Goal: Complete application form

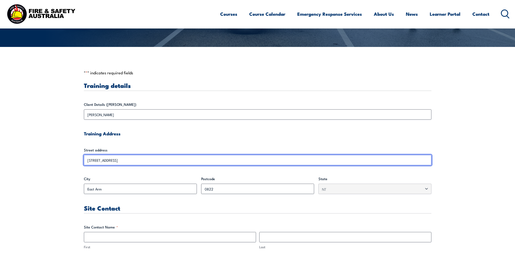
click at [118, 158] on input "[STREET_ADDRESS]" at bounding box center [257, 160] width 347 height 10
drag, startPoint x: 67, startPoint y: 162, endPoint x: 45, endPoint y: 162, distance: 21.7
drag, startPoint x: 45, startPoint y: 162, endPoint x: 123, endPoint y: 154, distance: 78.1
click at [97, 158] on input "[STREET_ADDRESS]" at bounding box center [257, 160] width 347 height 10
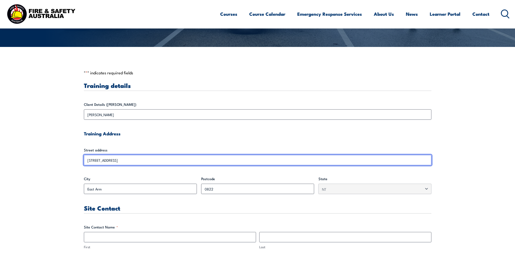
drag, startPoint x: 90, startPoint y: 163, endPoint x: 66, endPoint y: 164, distance: 23.6
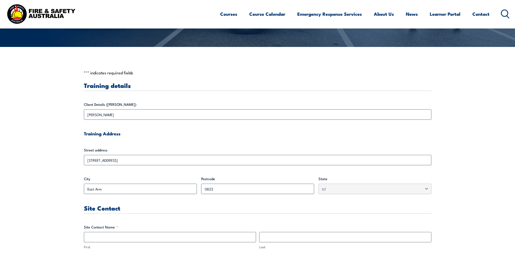
drag, startPoint x: 66, startPoint y: 164, endPoint x: 177, endPoint y: 149, distance: 111.8
click at [176, 150] on label "Street address" at bounding box center [257, 149] width 347 height 5
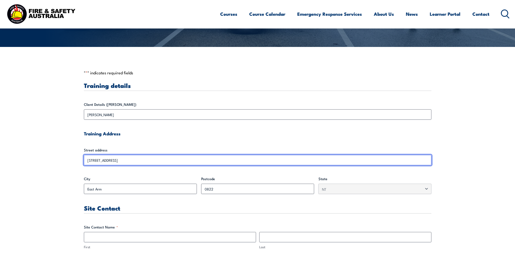
click at [176, 155] on input "[STREET_ADDRESS]" at bounding box center [257, 160] width 347 height 10
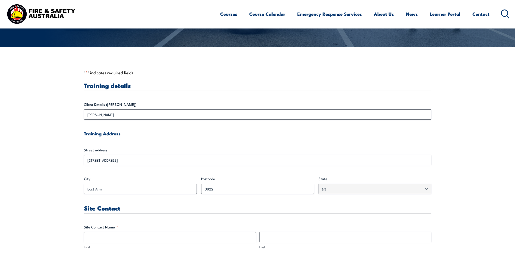
drag, startPoint x: 177, startPoint y: 149, endPoint x: 251, endPoint y: 126, distance: 77.6
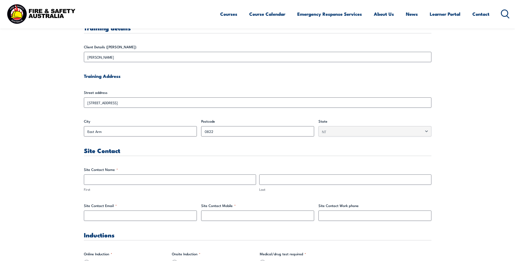
scroll to position [190, 0]
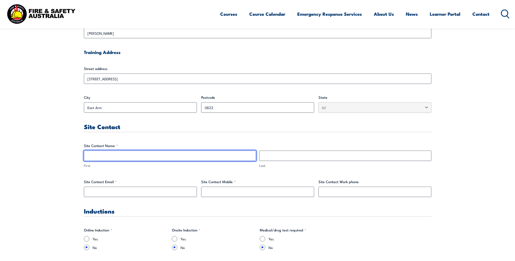
drag, startPoint x: 106, startPoint y: 152, endPoint x: 108, endPoint y: 150, distance: 3.5
click at [106, 152] on input "First" at bounding box center [170, 156] width 172 height 10
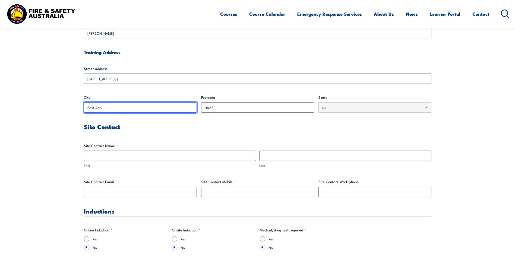
click at [119, 104] on input "East Arm" at bounding box center [140, 107] width 113 height 10
drag, startPoint x: 124, startPoint y: 107, endPoint x: 16, endPoint y: 109, distance: 107.8
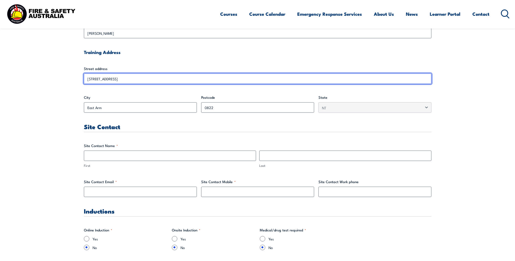
click at [104, 79] on input "[STREET_ADDRESS]" at bounding box center [257, 79] width 347 height 10
